Goal: Navigation & Orientation: Find specific page/section

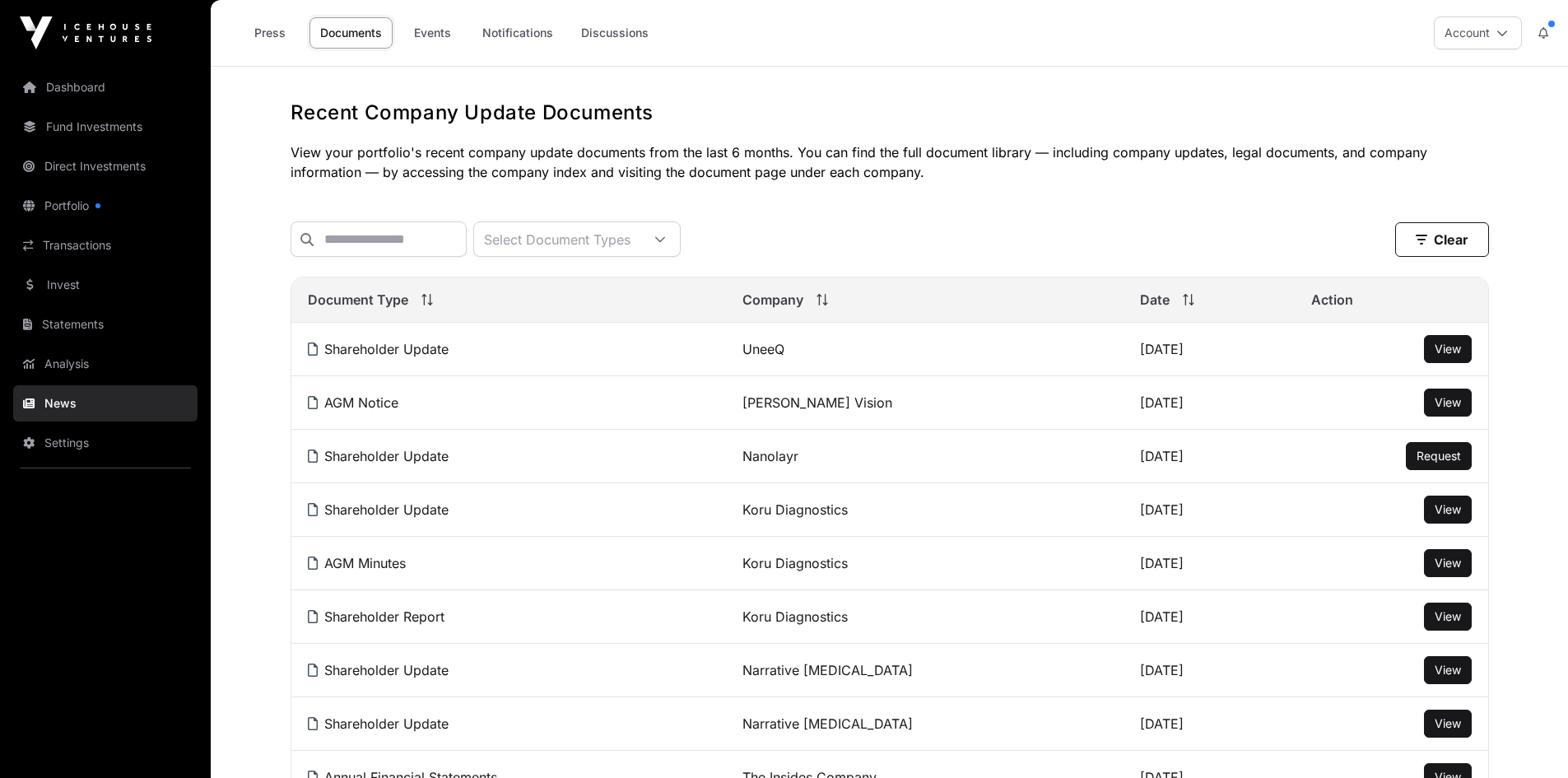
click at [426, 31] on link "Events" at bounding box center [432, 33] width 65 height 31
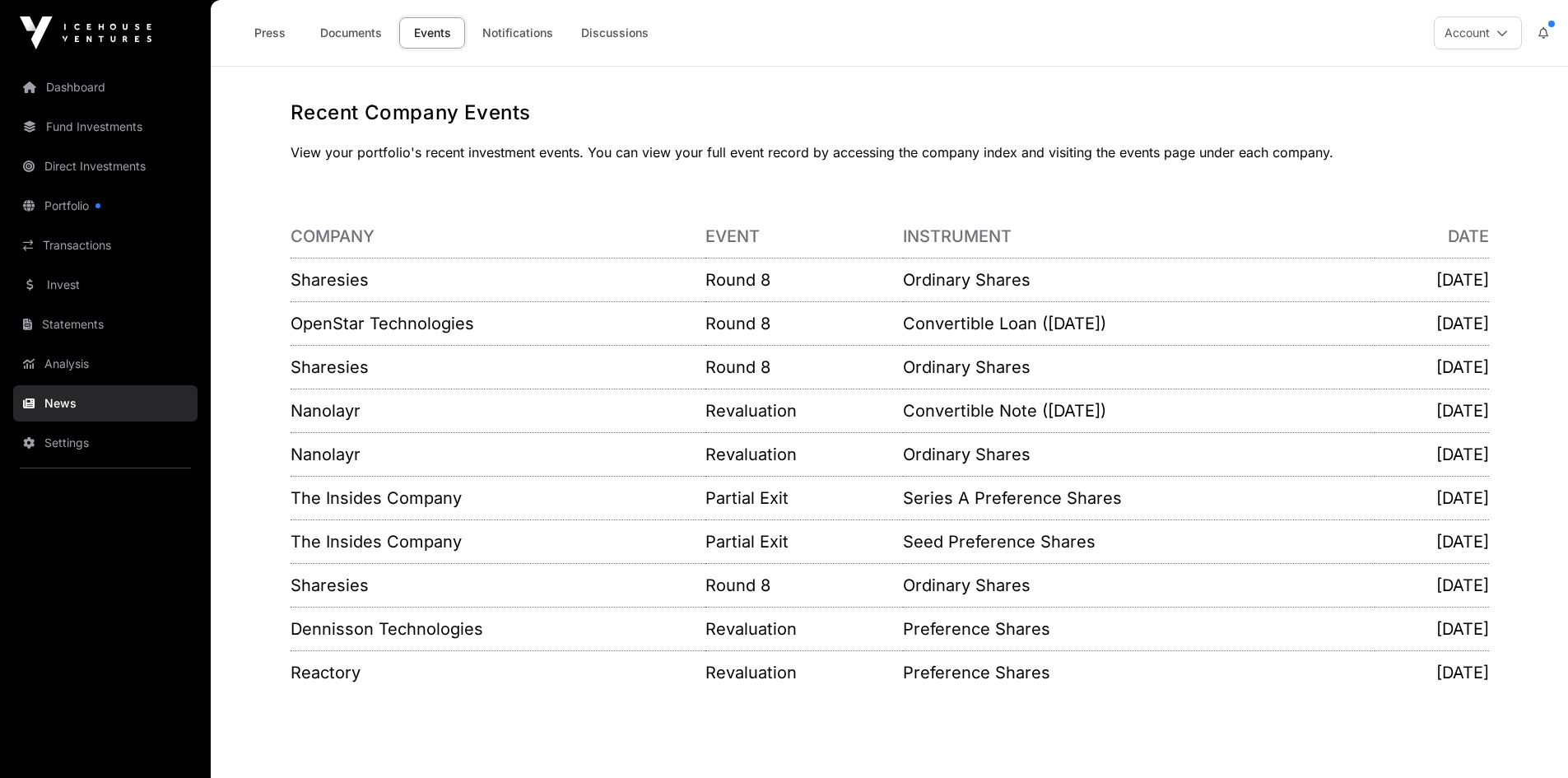
click at [67, 285] on link "Invest" at bounding box center [105, 285] width 184 height 36
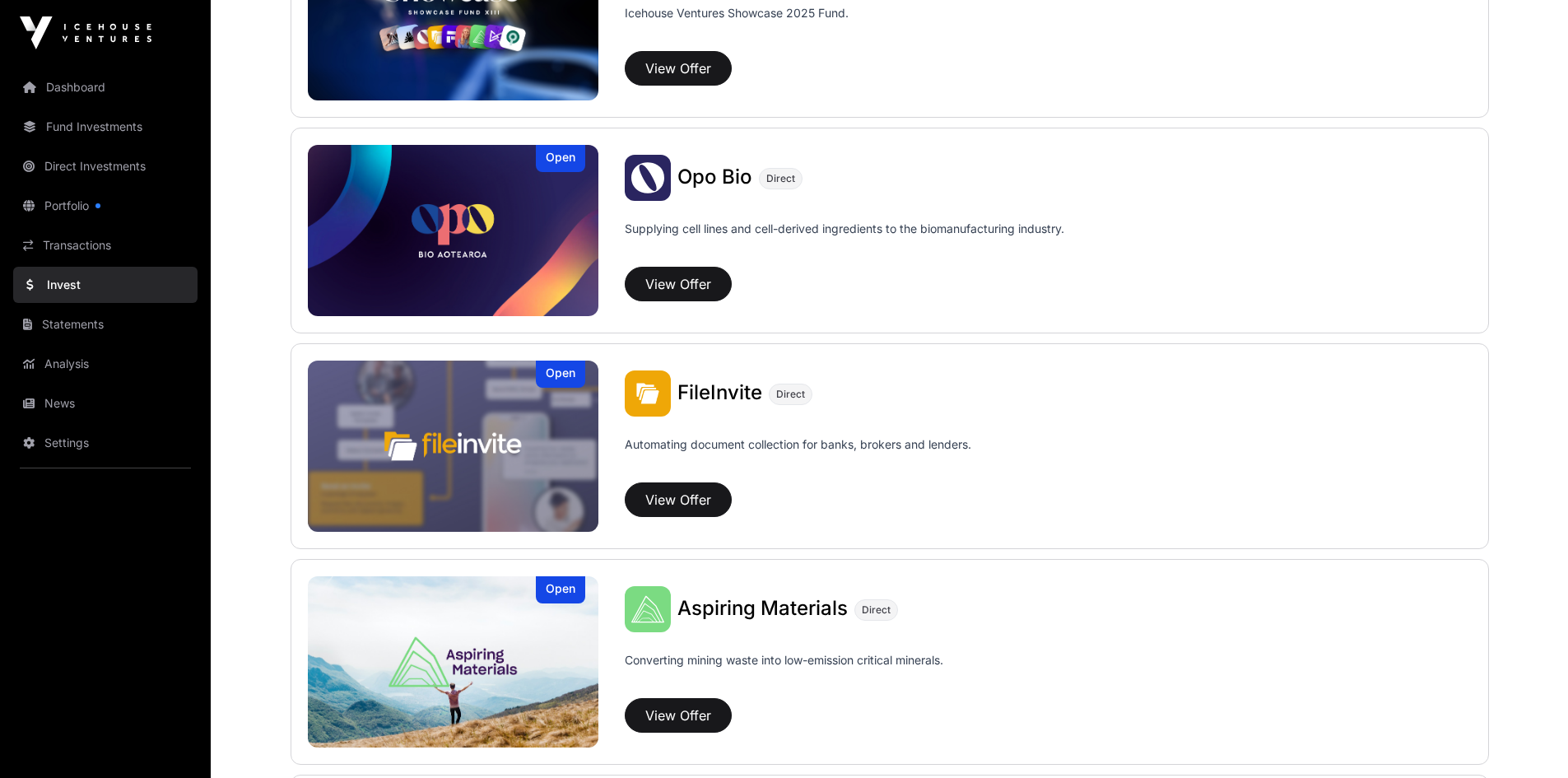
scroll to position [155, 0]
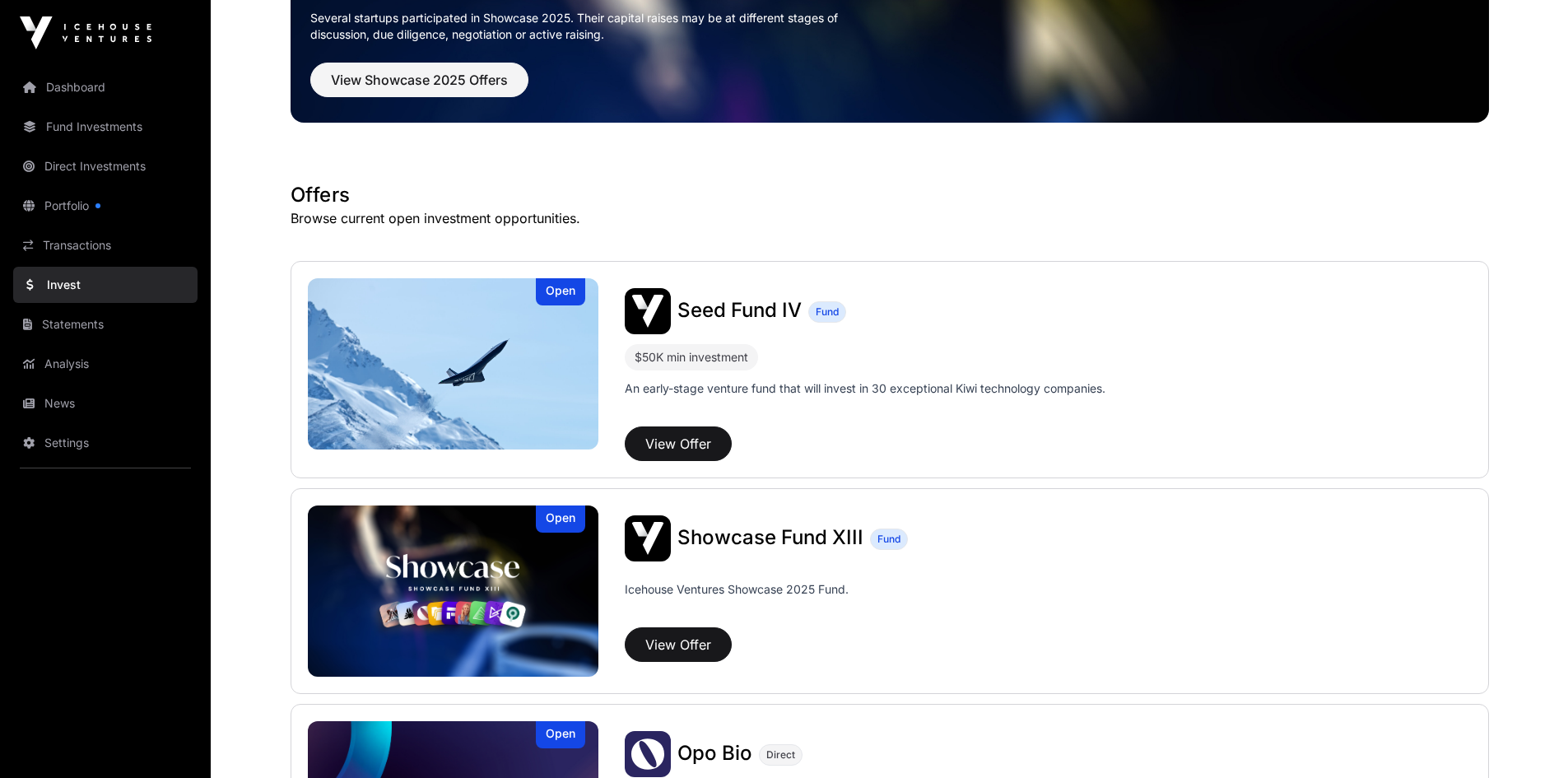
click at [72, 289] on link "Invest" at bounding box center [105, 285] width 184 height 36
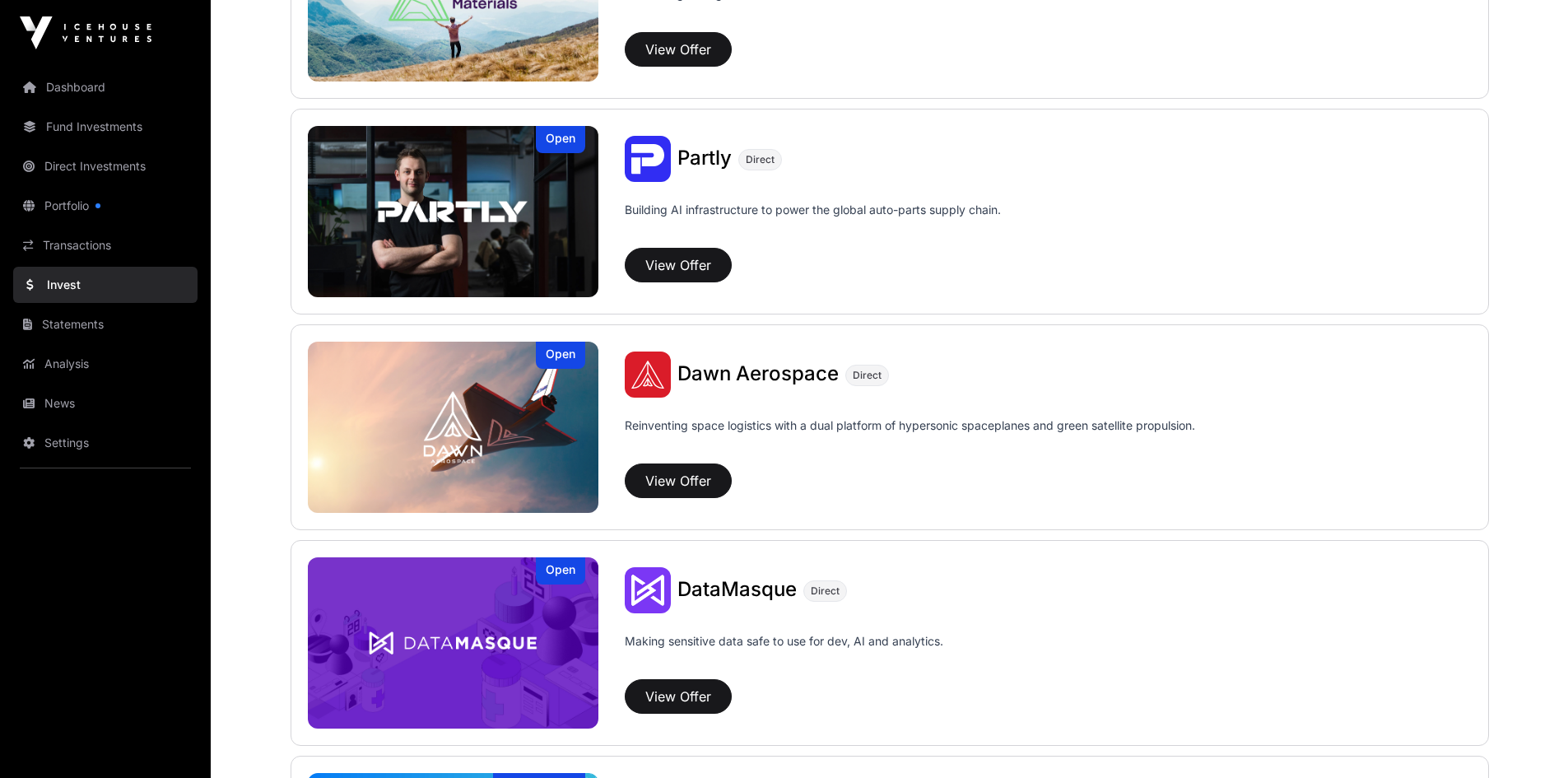
scroll to position [1225, 0]
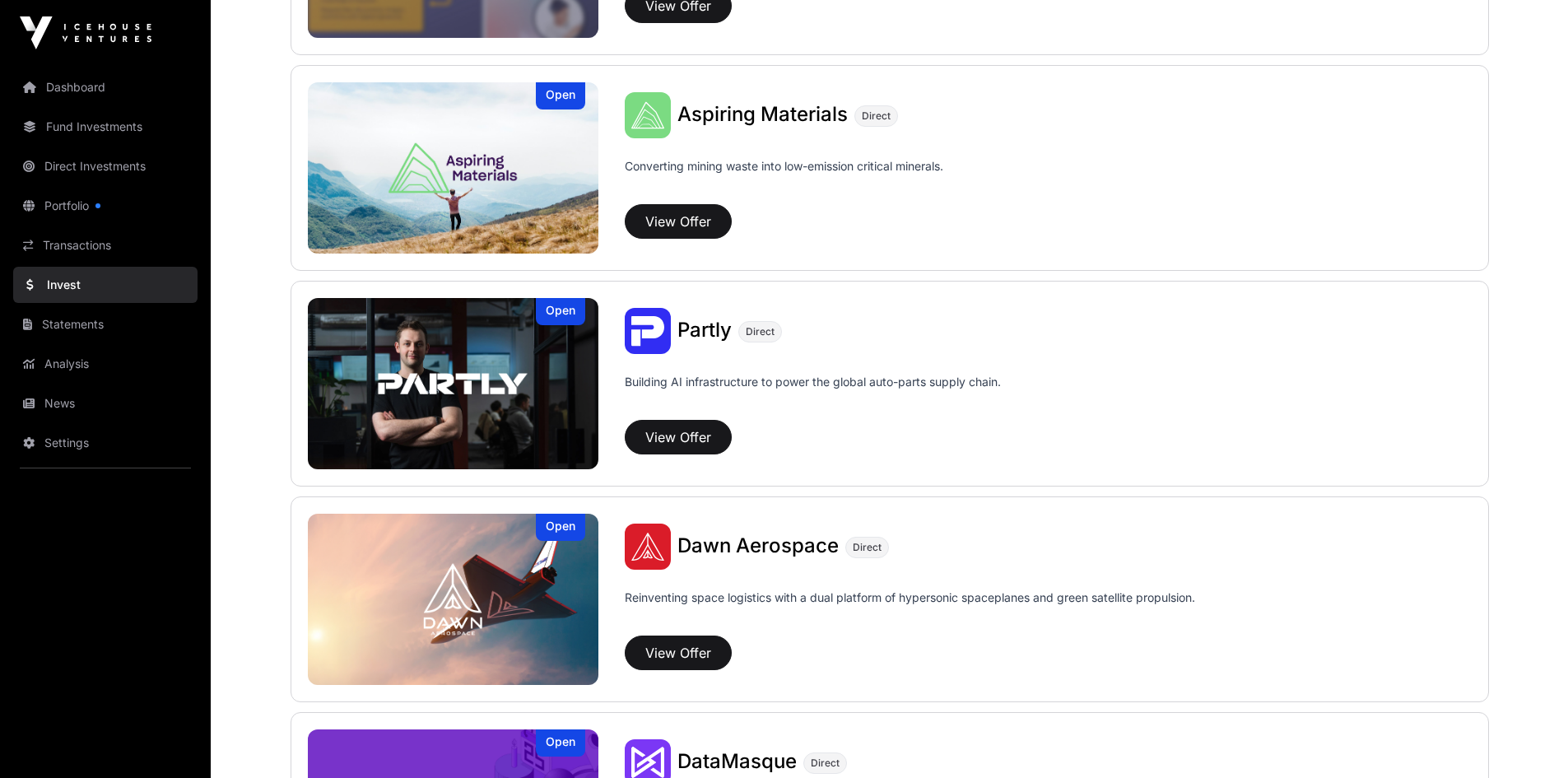
click at [71, 399] on link "News" at bounding box center [105, 403] width 184 height 36
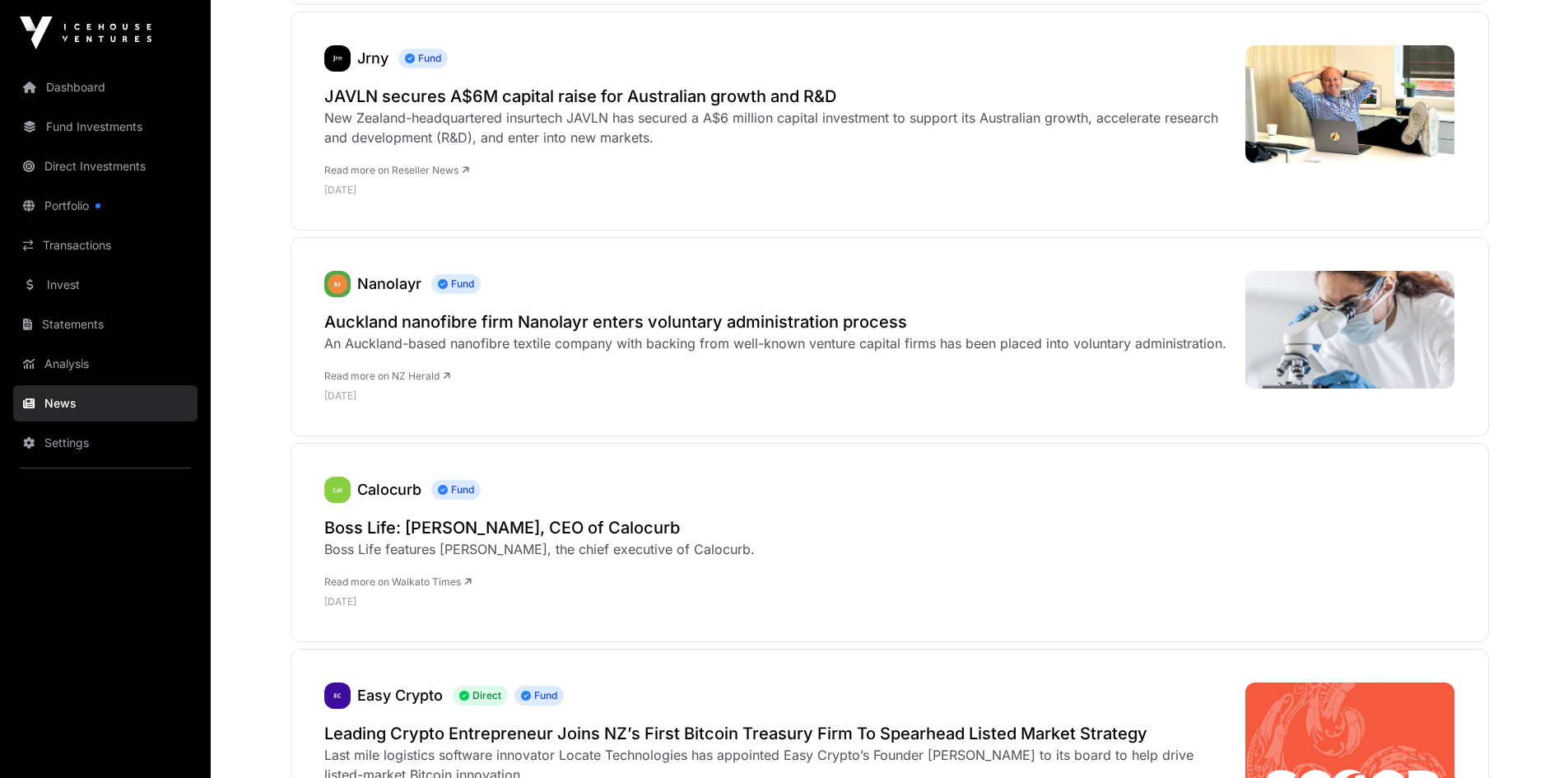
scroll to position [576, 0]
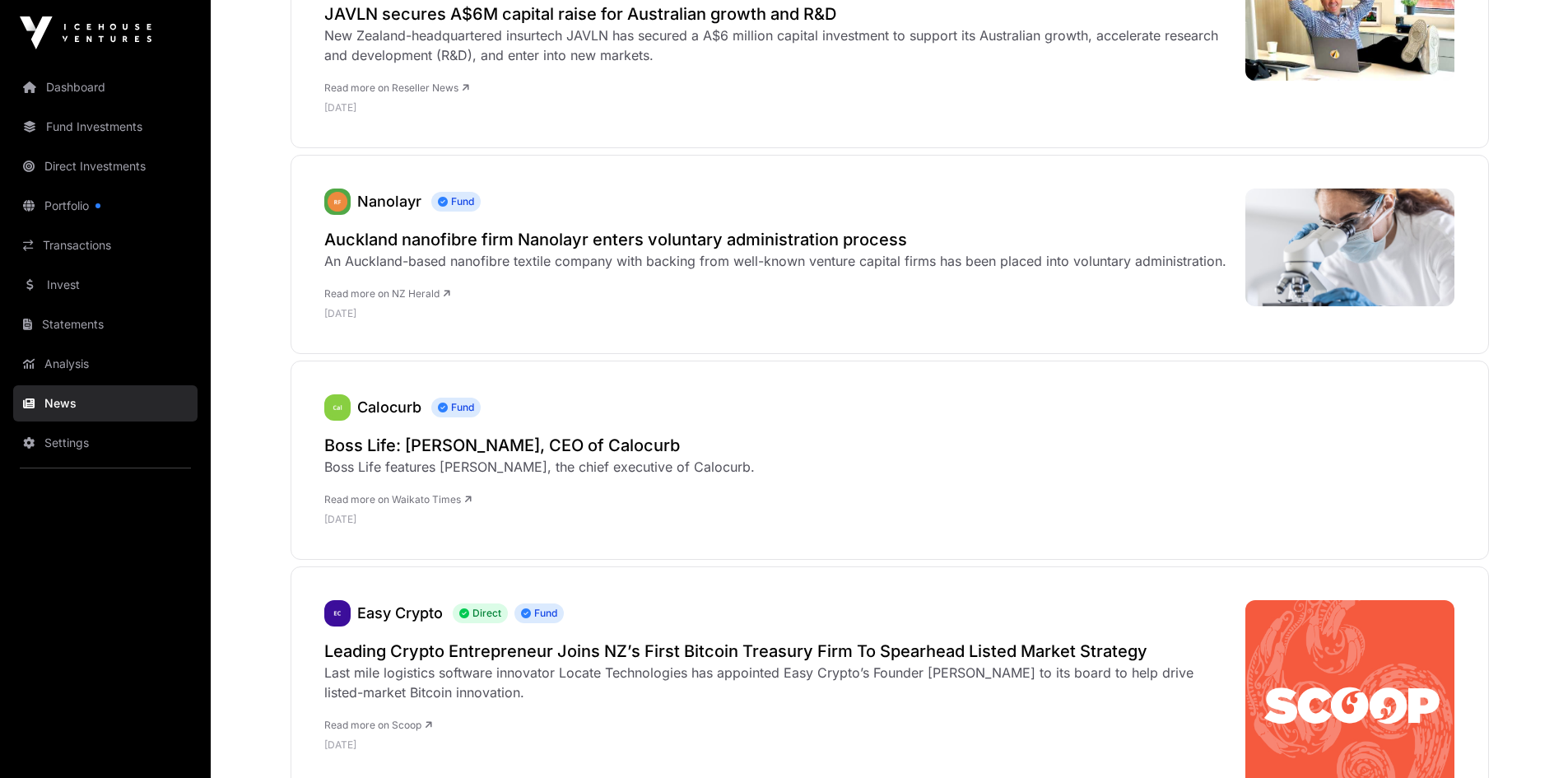
click at [63, 289] on link "Invest" at bounding box center [105, 285] width 184 height 36
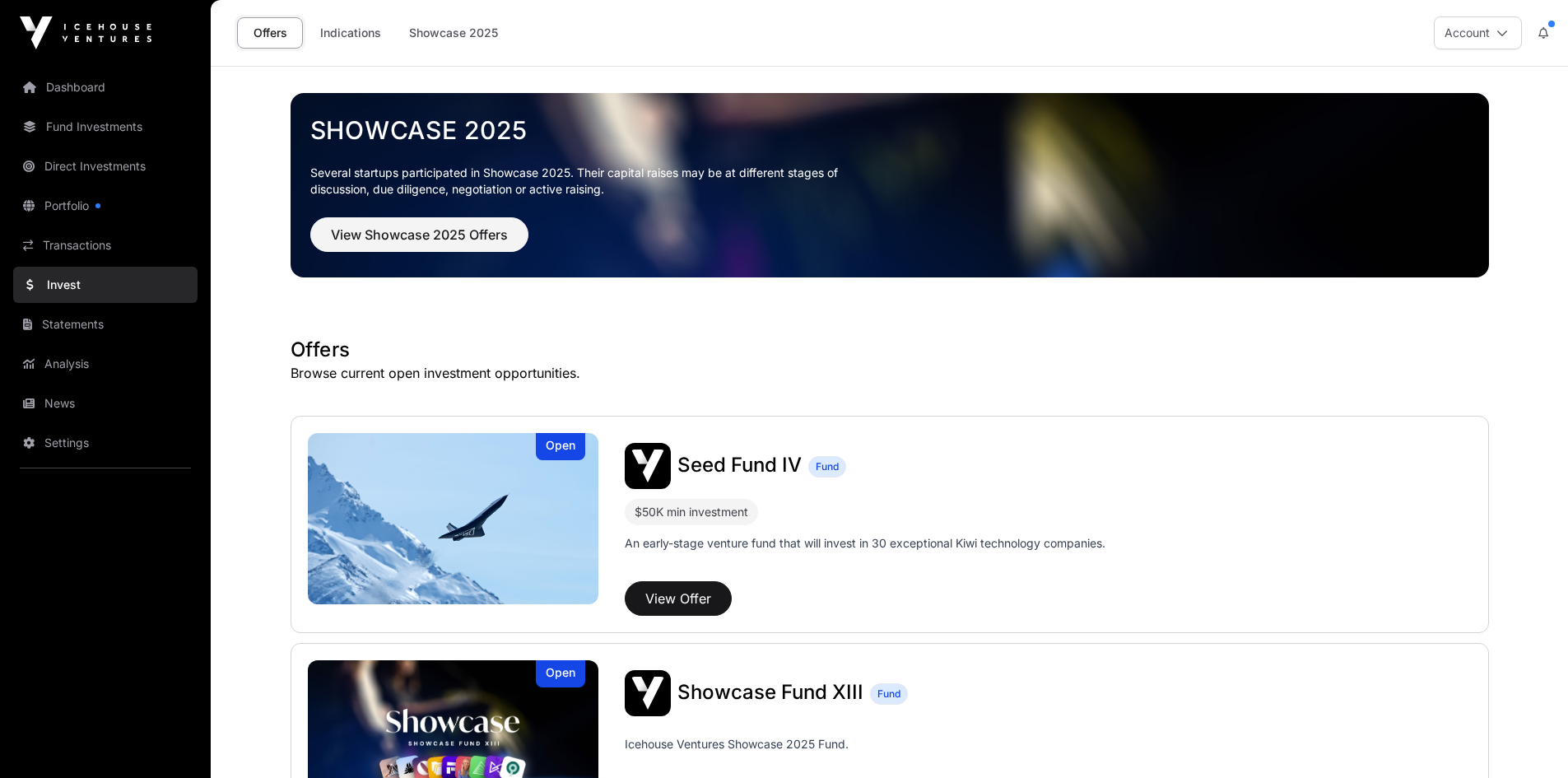
click at [72, 80] on link "Dashboard" at bounding box center [105, 87] width 184 height 36
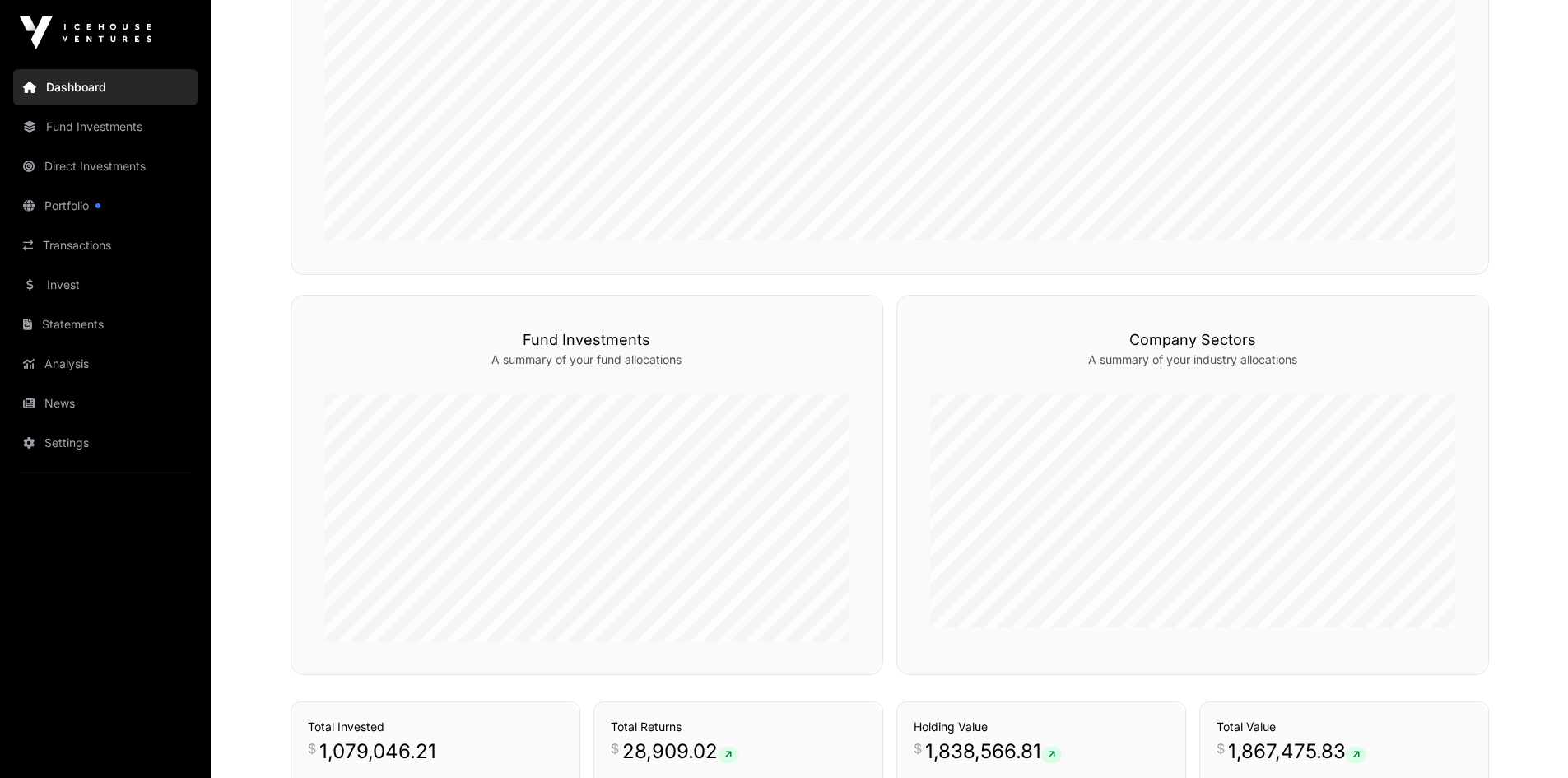
scroll to position [658, 0]
click at [79, 255] on link "Transactions" at bounding box center [105, 246] width 184 height 36
